Goal: Task Accomplishment & Management: Use online tool/utility

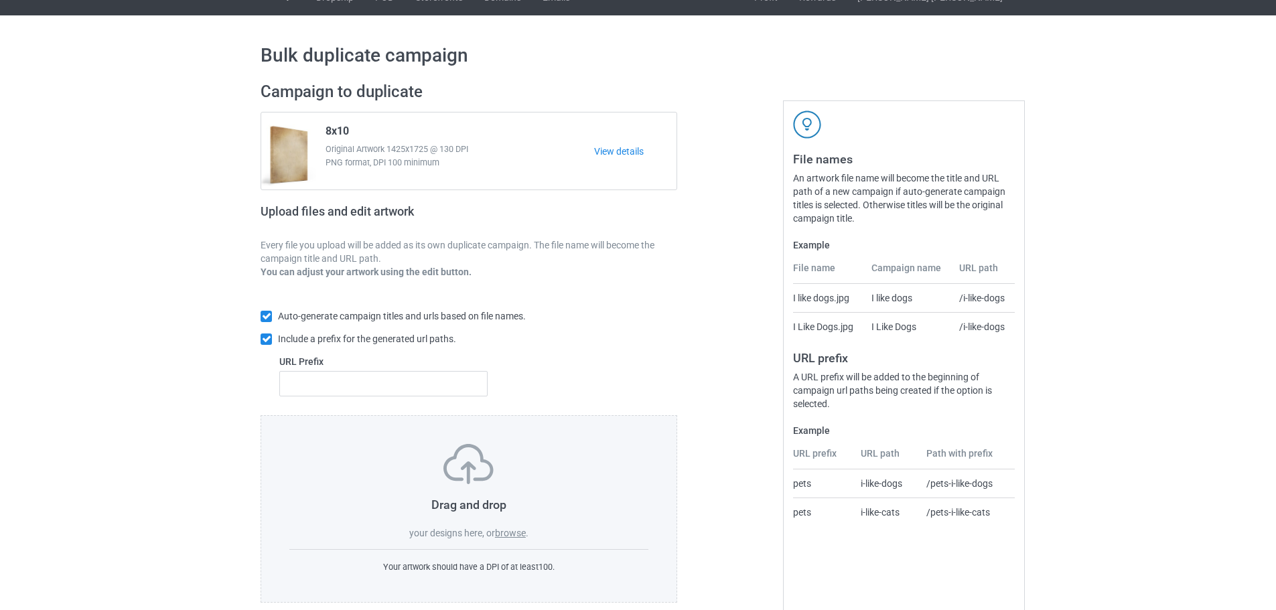
scroll to position [43, 0]
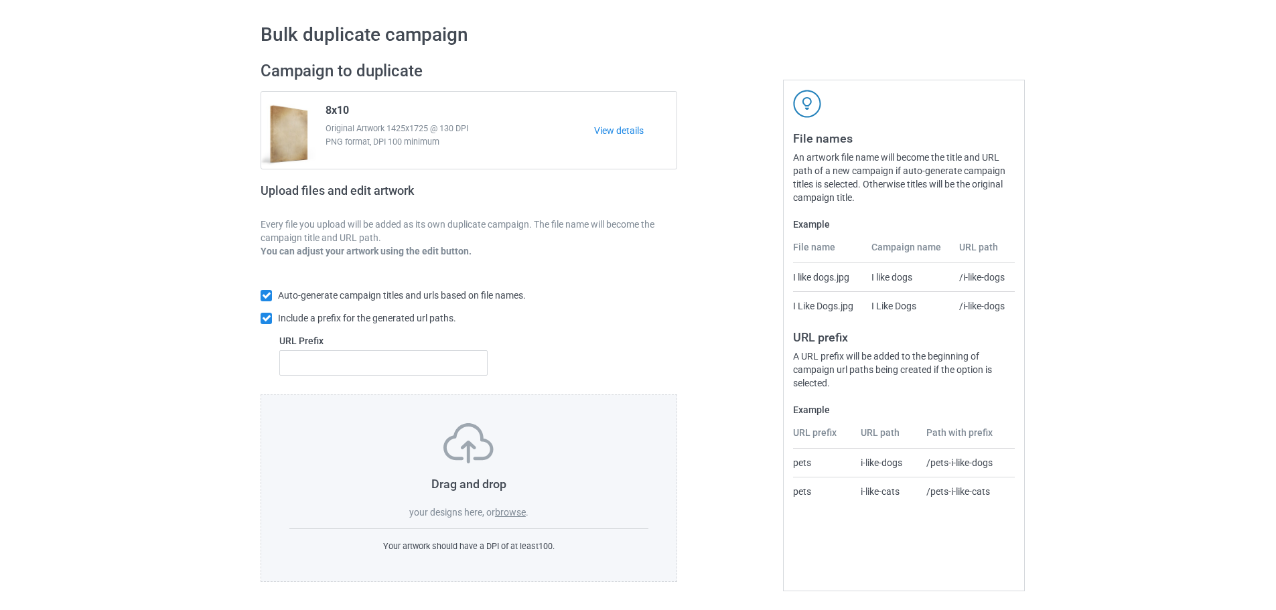
click at [526, 514] on label "browse" at bounding box center [510, 512] width 31 height 11
click at [0, 0] on input "browse" at bounding box center [0, 0] width 0 height 0
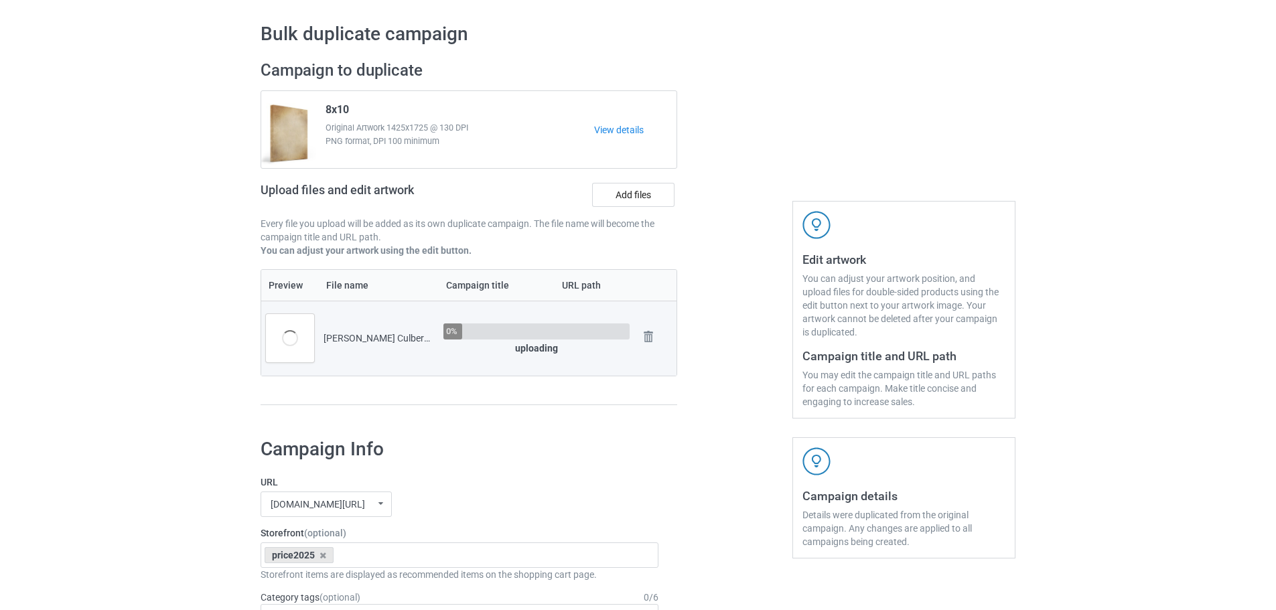
scroll to position [244, 0]
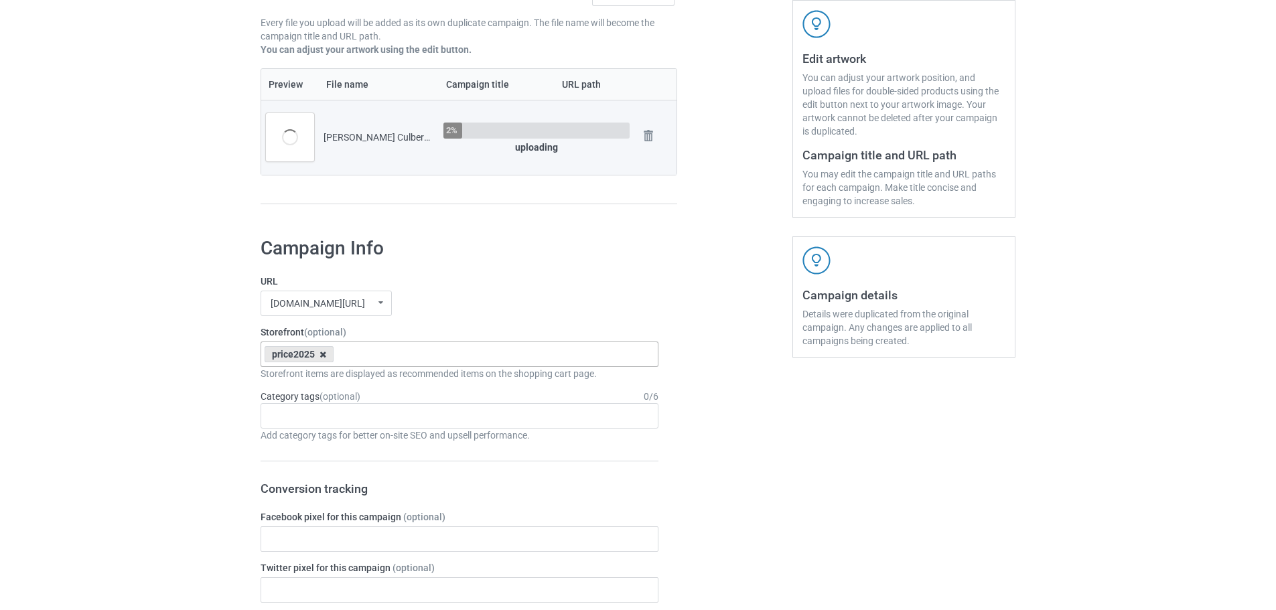
click at [324, 358] on icon at bounding box center [323, 354] width 7 height 9
click at [464, 297] on div "[DOMAIN_NAME][URL] [DOMAIN_NAME][URL] [DOMAIN_NAME][URL] 63fb7ea997fa79002d2400…" at bounding box center [460, 303] width 398 height 25
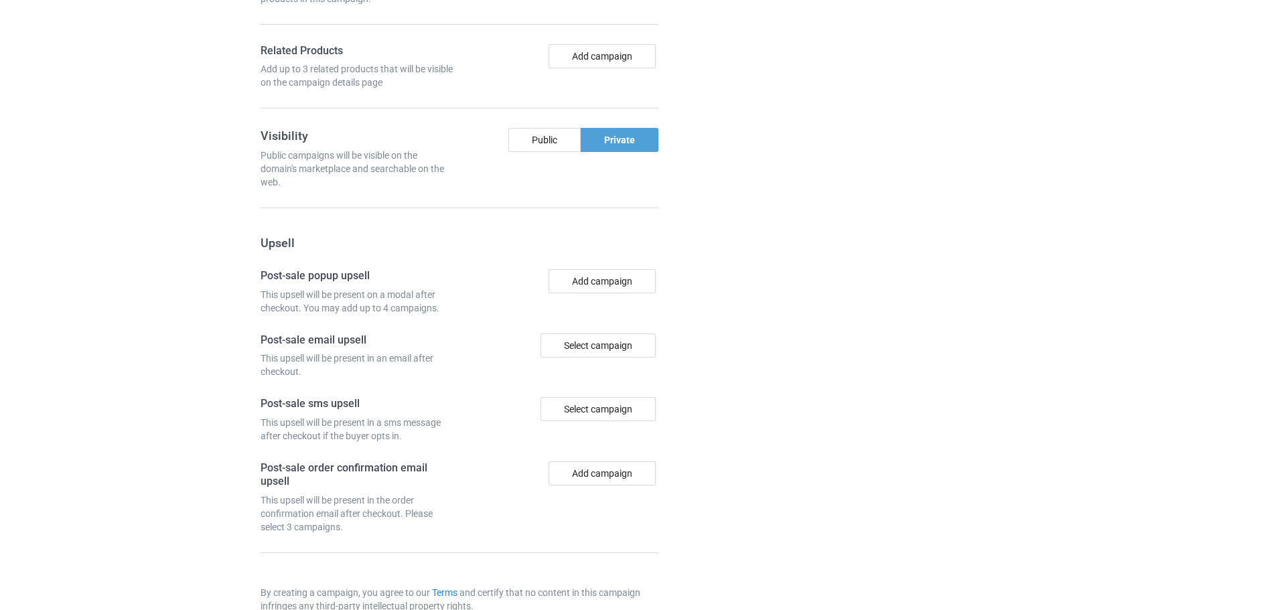
scroll to position [1110, 0]
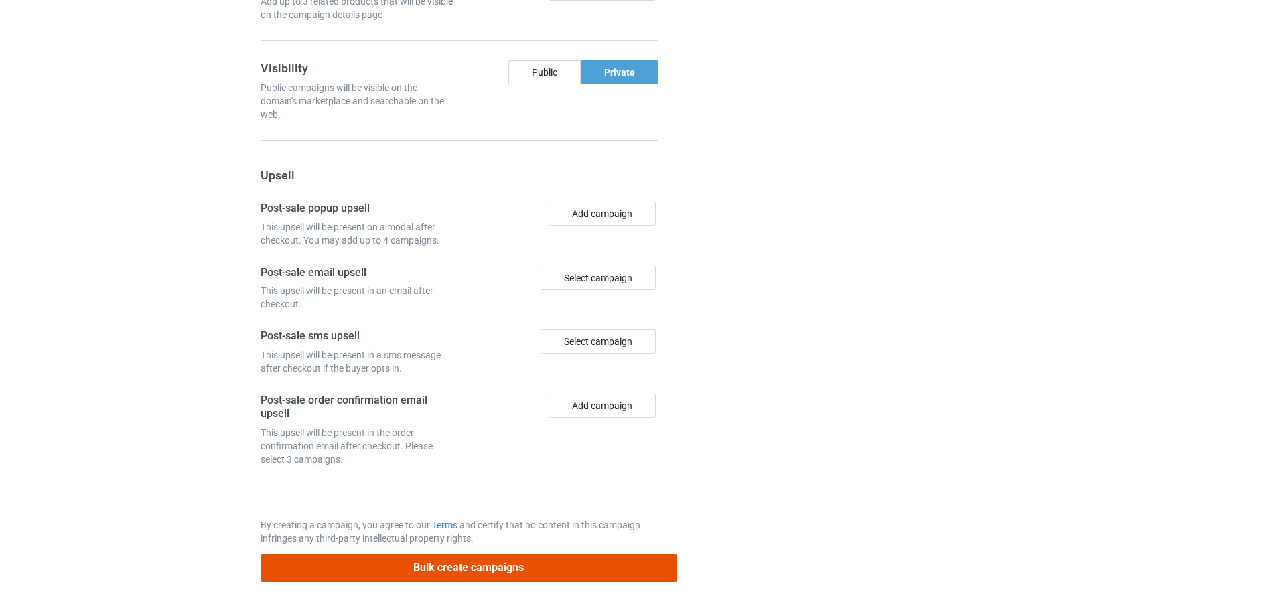
click at [523, 563] on button "Bulk create campaigns" at bounding box center [469, 568] width 417 height 27
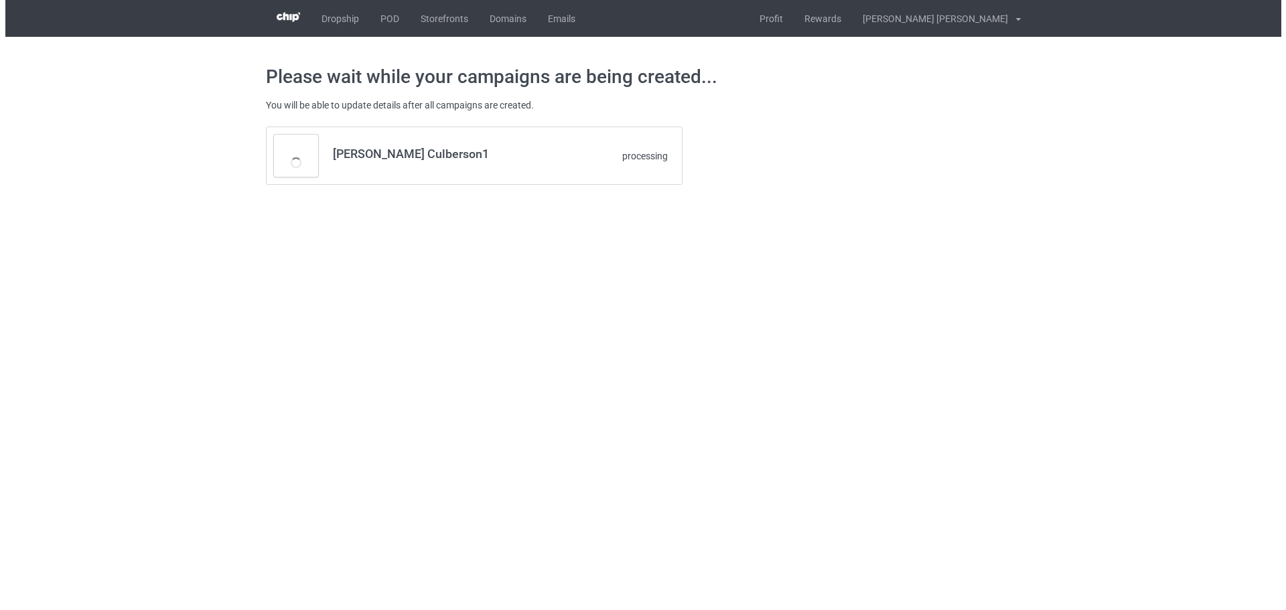
scroll to position [0, 0]
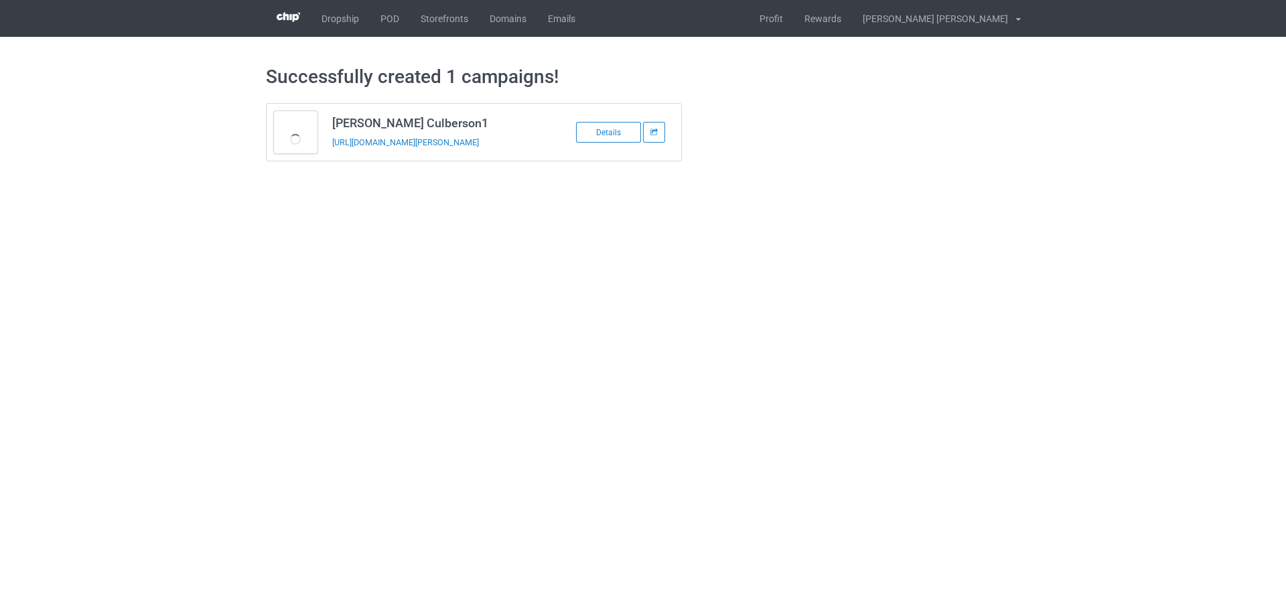
click at [336, 153] on td "[PERSON_NAME] Culberson1 [URL][DOMAIN_NAME][PERSON_NAME]" at bounding box center [438, 132] width 226 height 57
copy tbody "[PERSON_NAME] Culberson1"
